Goal: Obtain resource: Download file/media

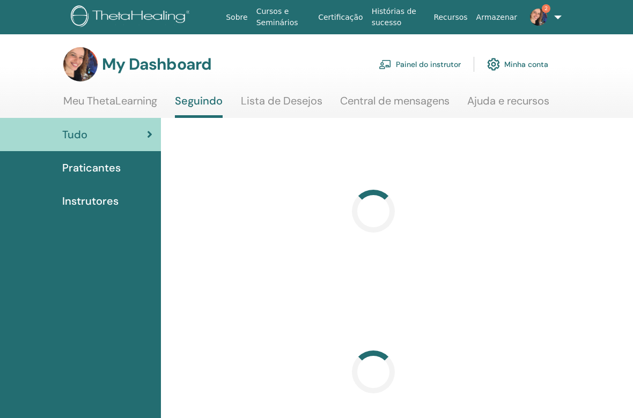
click at [438, 63] on link "Painel do instrutor" at bounding box center [420, 65] width 82 height 24
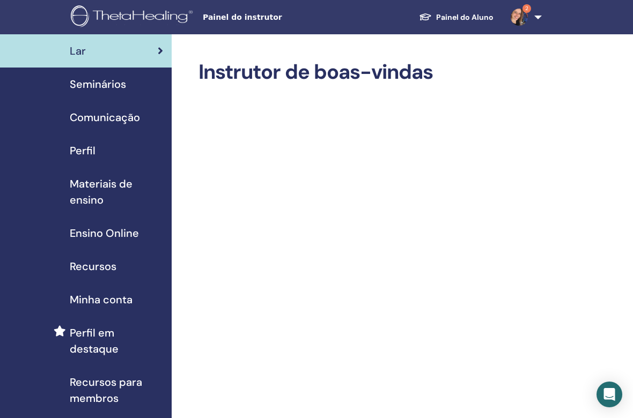
click at [85, 187] on span "Materiais de ensino" at bounding box center [116, 192] width 93 height 32
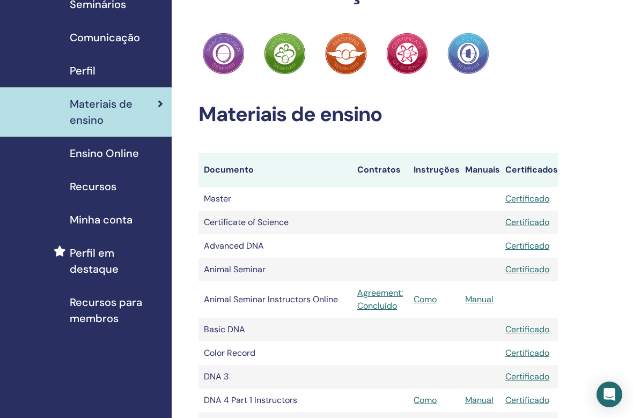
scroll to position [1191, 0]
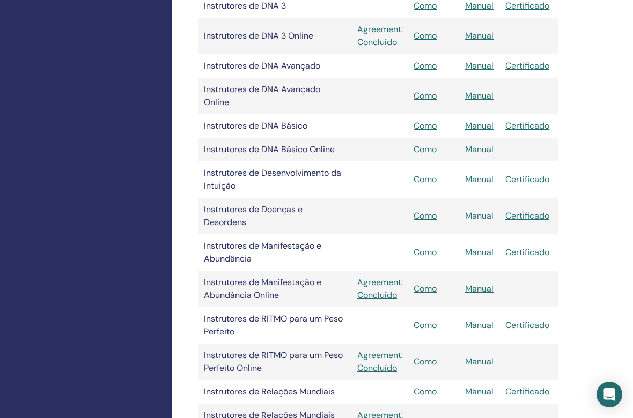
click at [487, 215] on link "Manual" at bounding box center [479, 215] width 28 height 11
